Goal: Book appointment/travel/reservation

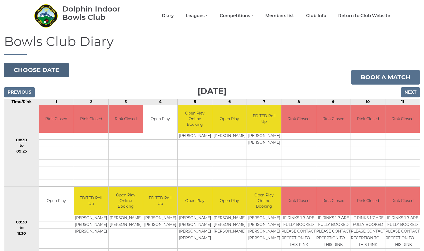
scroll to position [18, 0]
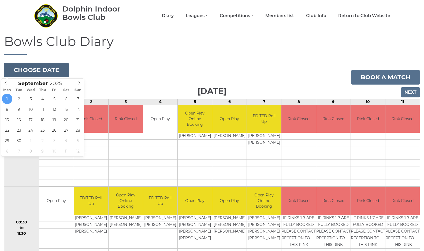
click at [33, 68] on button "Choose date" at bounding box center [36, 70] width 65 height 14
type input "[DATE]"
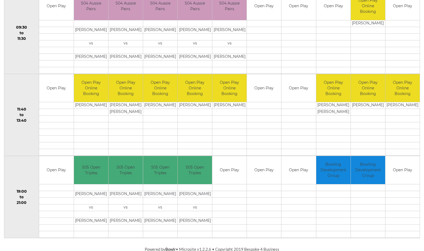
scroll to position [214, 0]
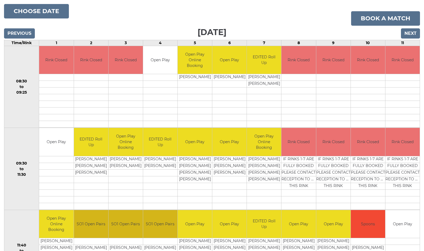
scroll to position [77, 0]
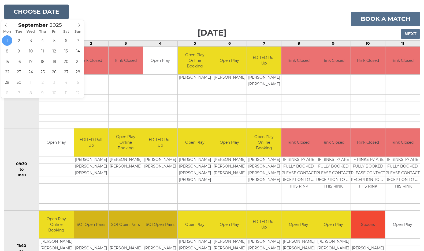
click at [35, 9] on button "Choose date" at bounding box center [36, 12] width 65 height 14
type input "[DATE]"
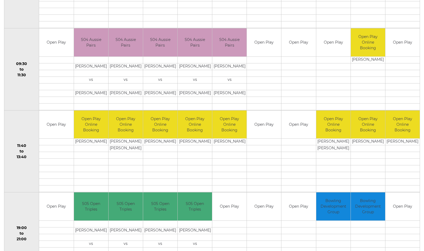
scroll to position [175, 0]
